Goal: Information Seeking & Learning: Compare options

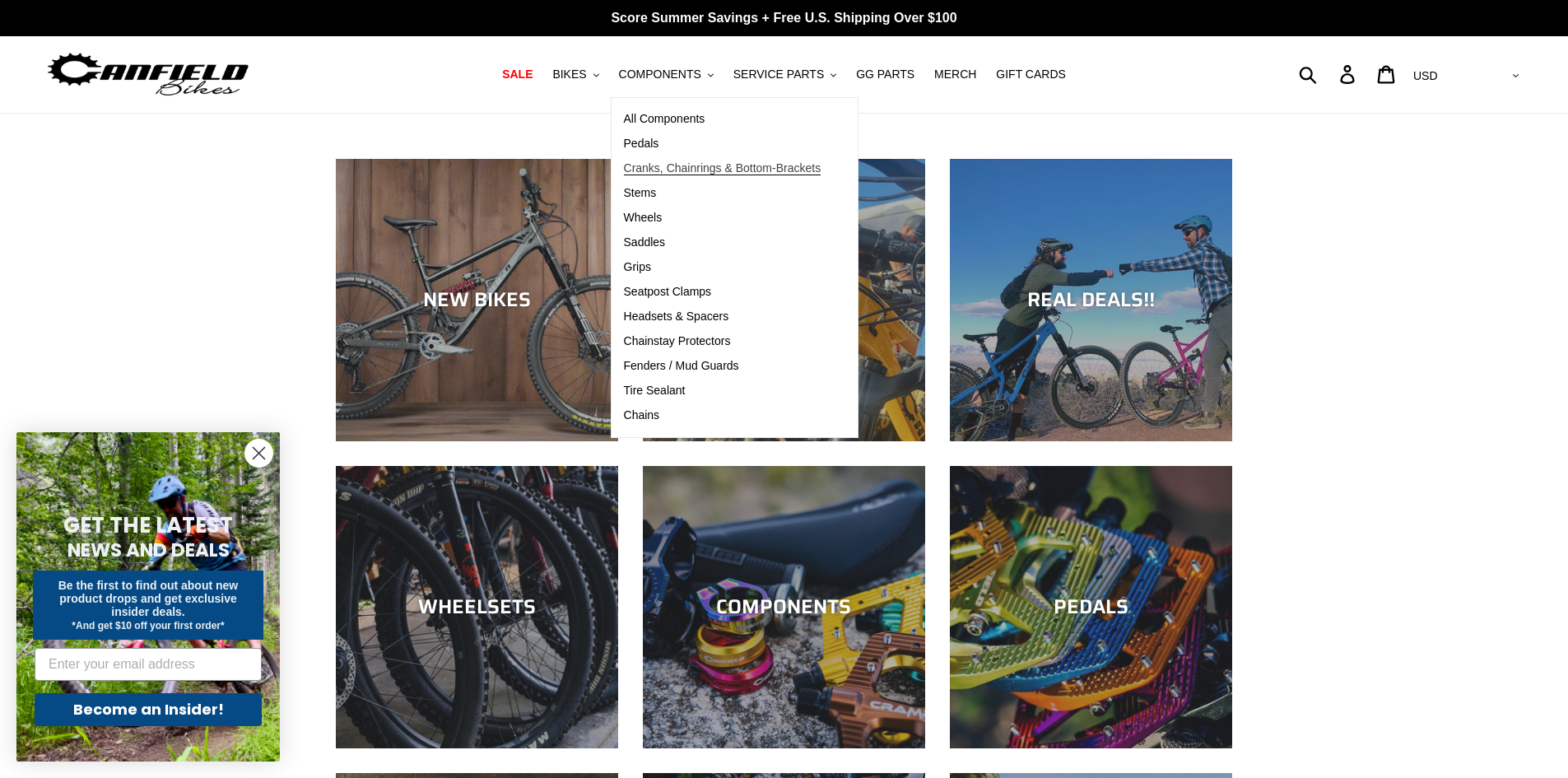
click at [684, 176] on span "Cranks, Chainrings & Bottom-Brackets" at bounding box center [722, 168] width 197 height 14
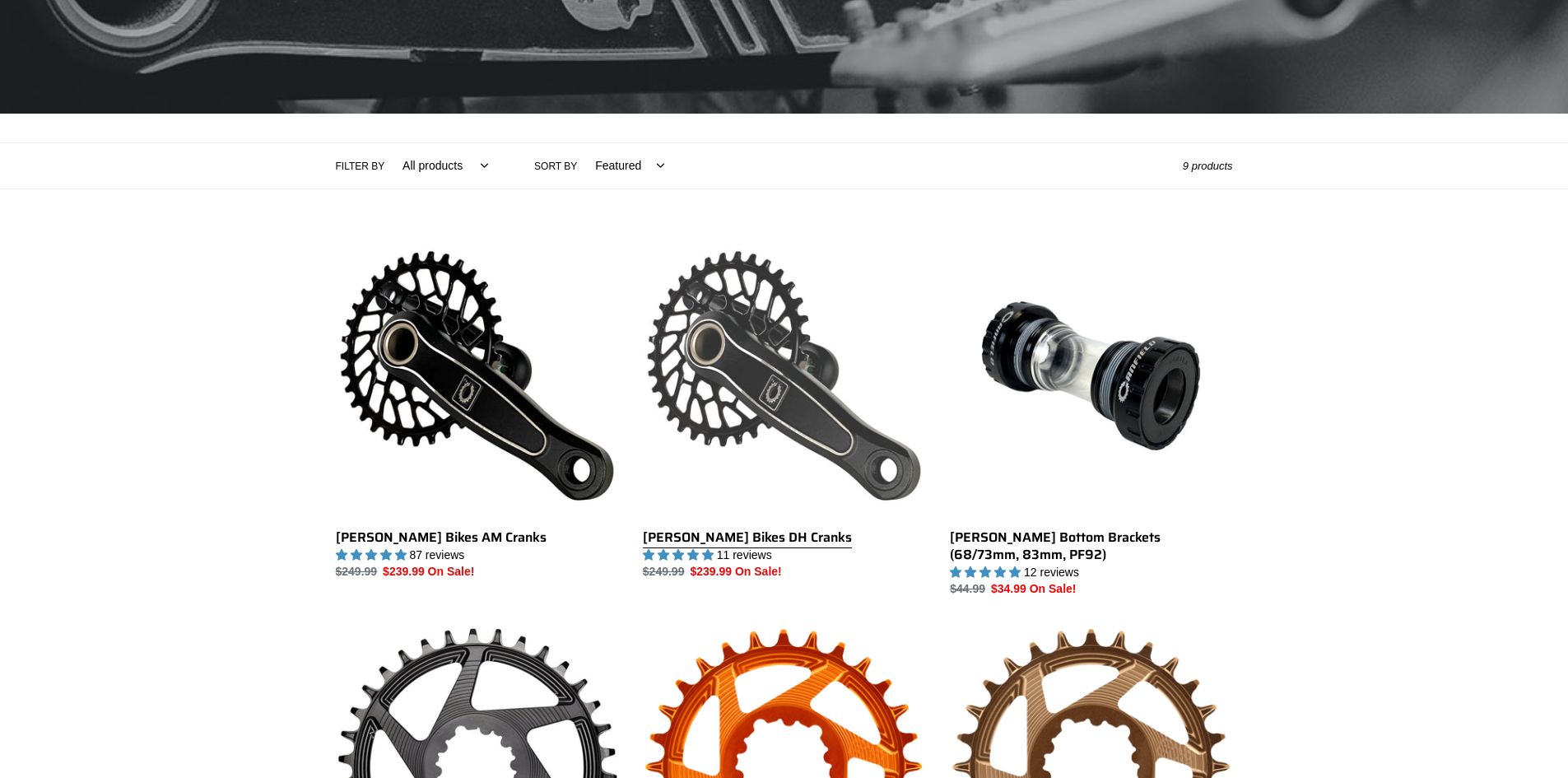
scroll to position [329, 0]
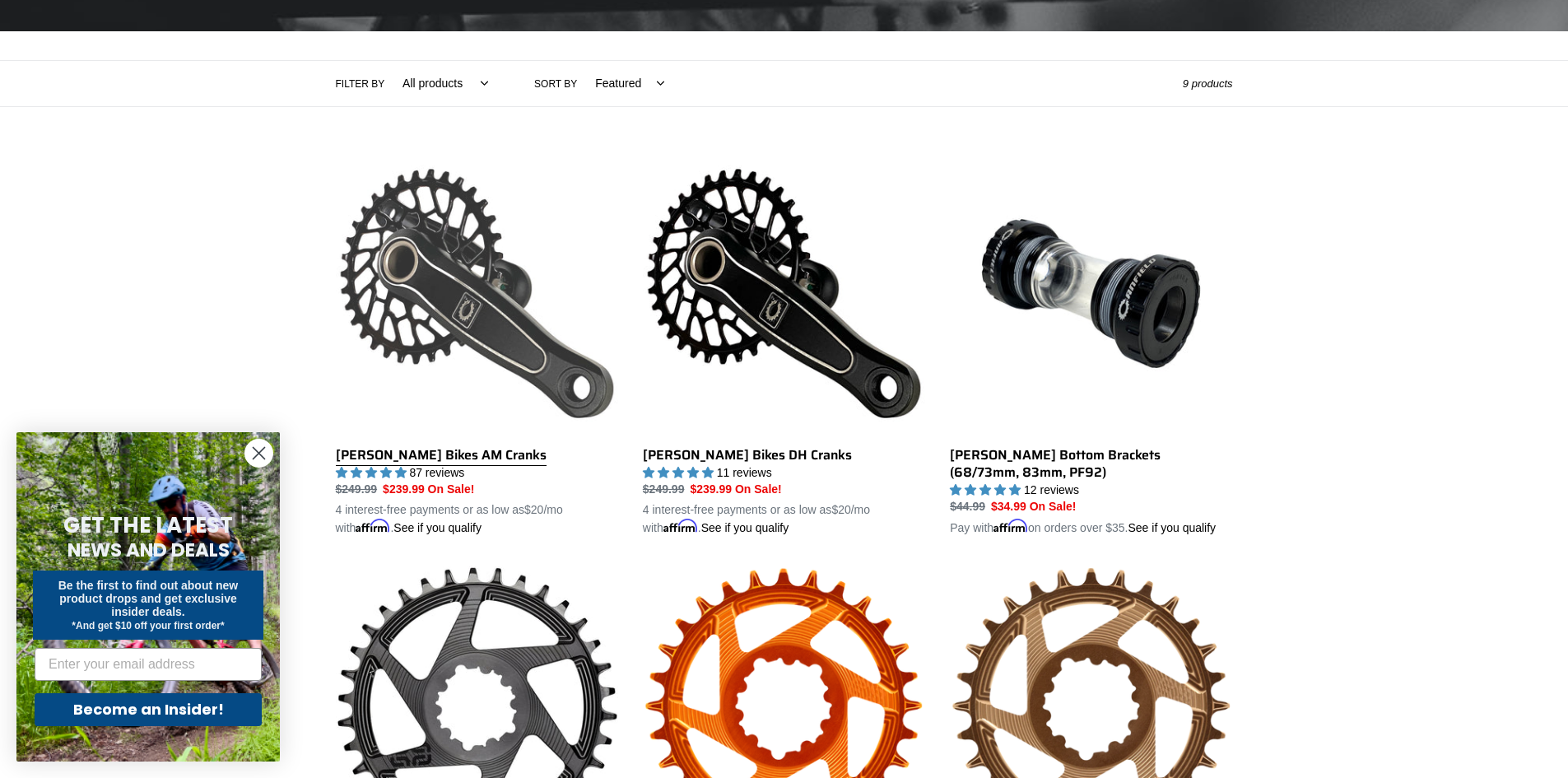
click at [450, 308] on link "[PERSON_NAME] Bikes AM Cranks" at bounding box center [476, 345] width 283 height 385
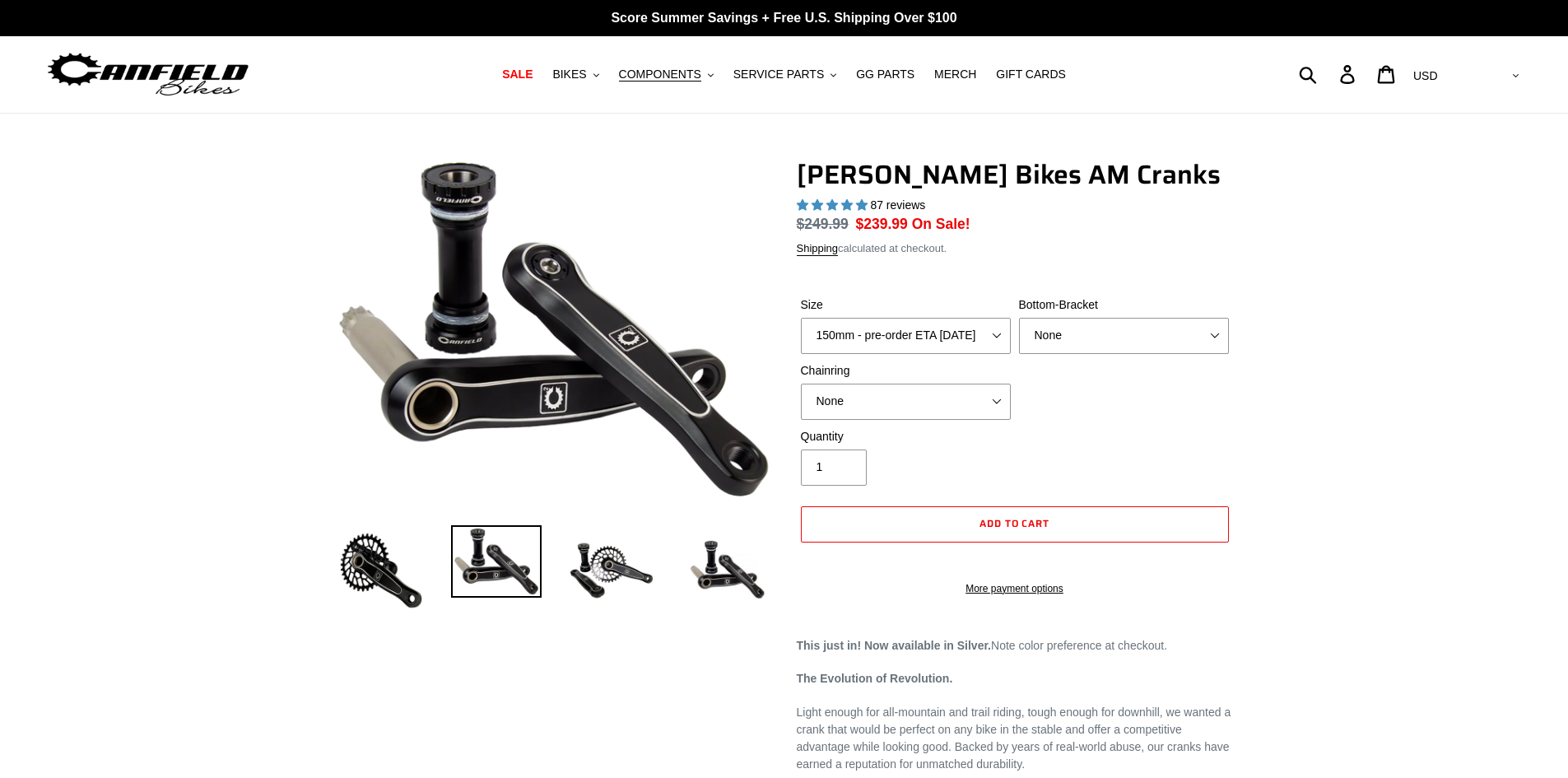
select select "highest-rating"
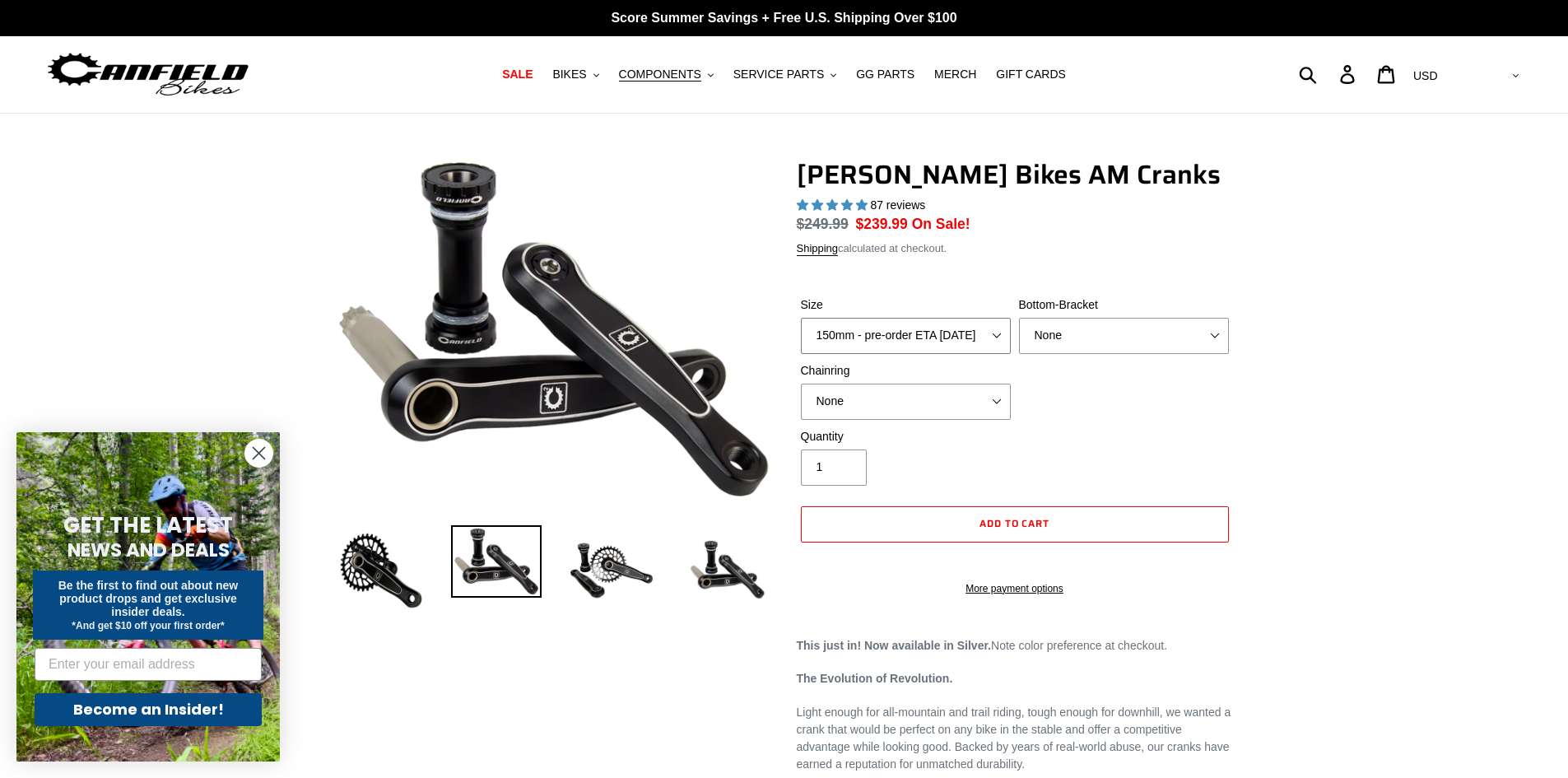
click at [984, 335] on select "150mm - pre-order ETA 9/30/25 155mm - pre-order ETA 9/30/25 160mm - pre-order E…" at bounding box center [906, 335] width 210 height 37
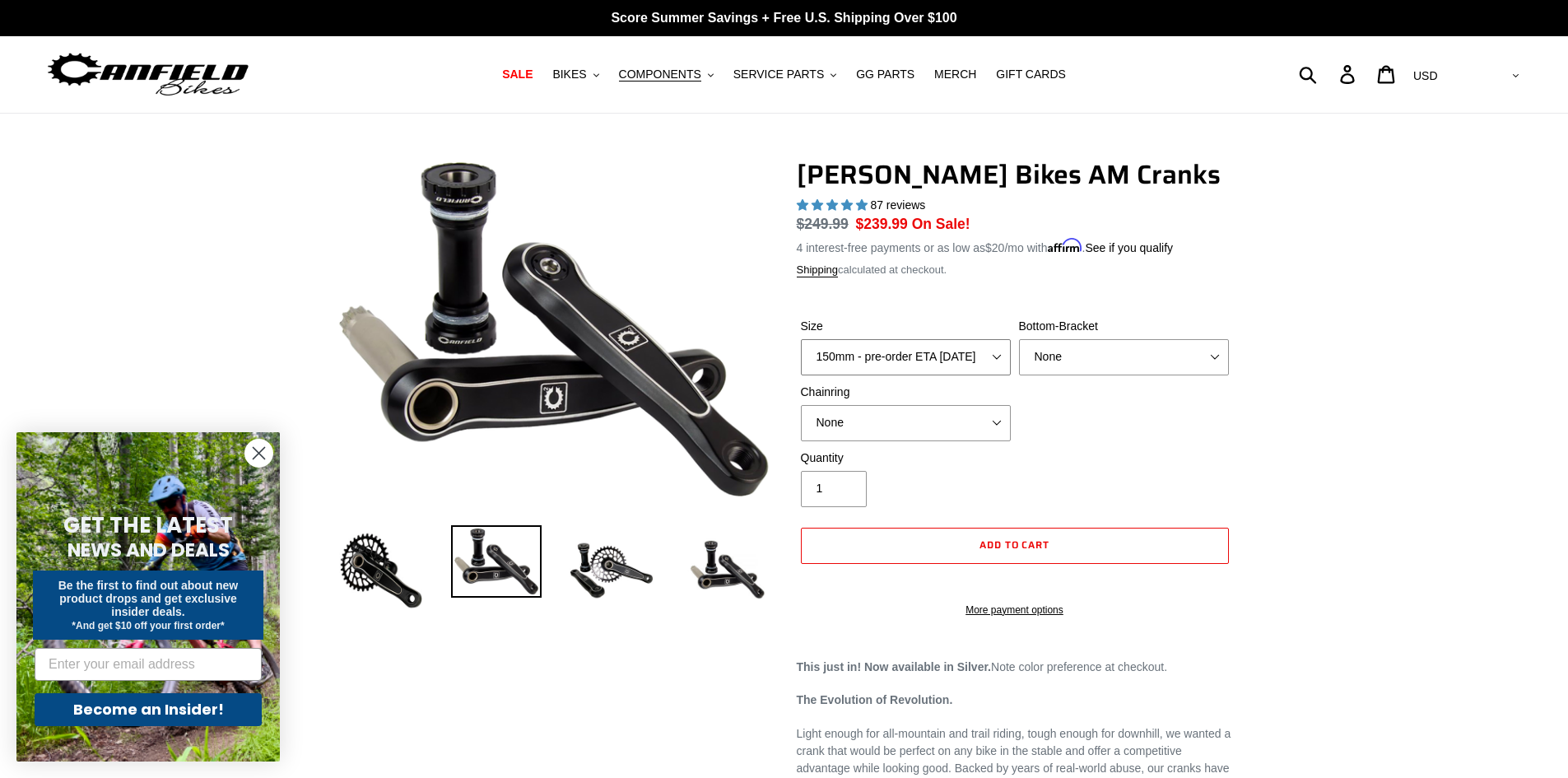
click at [996, 356] on select "150mm - pre-order ETA 9/30/25 155mm - pre-order ETA 9/30/25 160mm - pre-order E…" at bounding box center [906, 357] width 210 height 37
drag, startPoint x: 1577, startPoint y: 414, endPoint x: 1562, endPoint y: 412, distance: 15.1
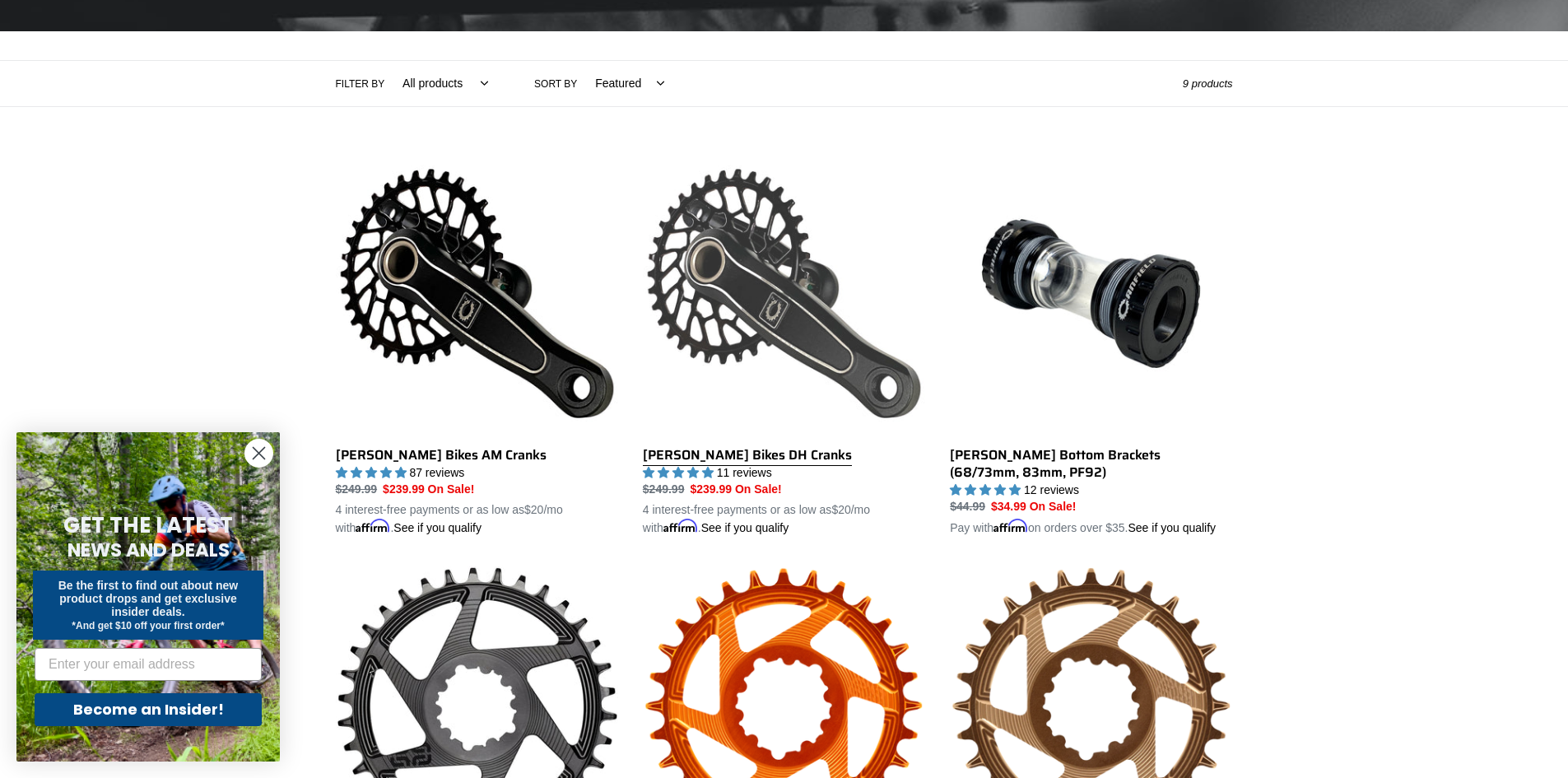
click at [809, 350] on link "[PERSON_NAME] Bikes DH Cranks" at bounding box center [784, 345] width 283 height 385
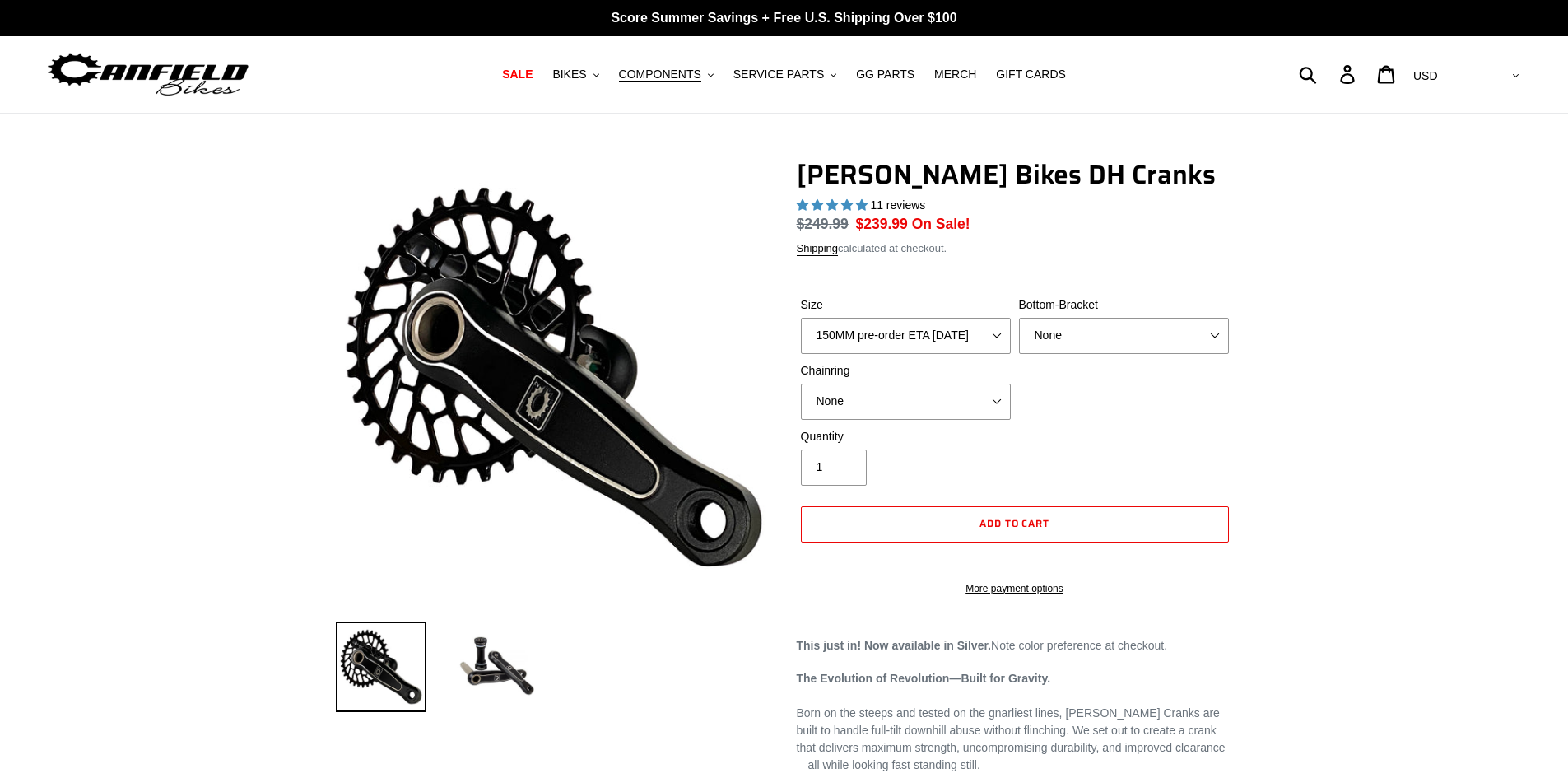
select select "highest-rating"
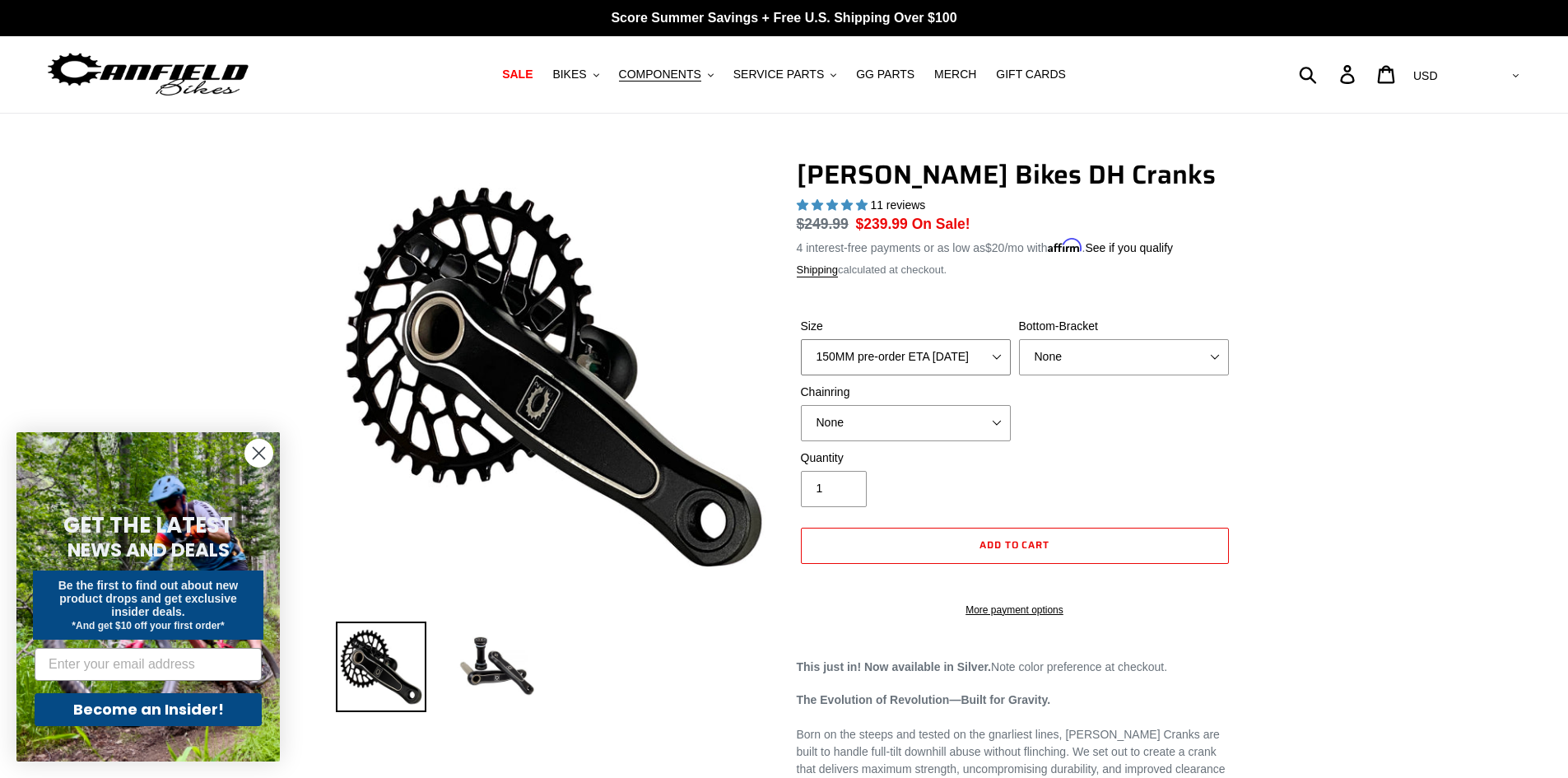
click at [974, 358] on select "150MM pre-order ETA 9/30/25 155MM pre-order ETA 9/30/25 160MM pre-order ETA 9/3…" at bounding box center [906, 357] width 210 height 37
drag, startPoint x: 1421, startPoint y: 329, endPoint x: 1397, endPoint y: 314, distance: 28.3
